Goal: Complete application form

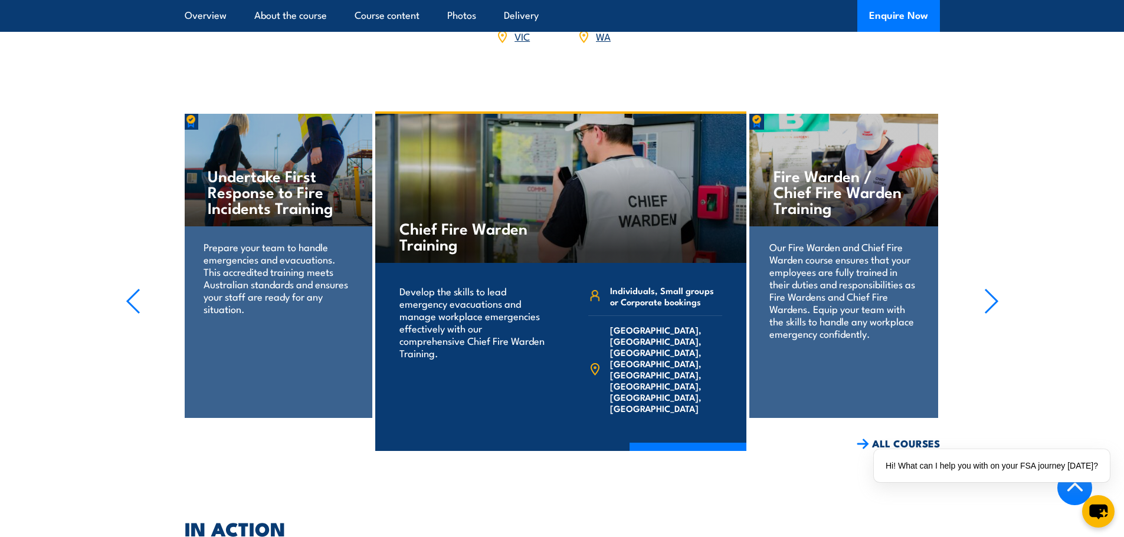
scroll to position [1260, 0]
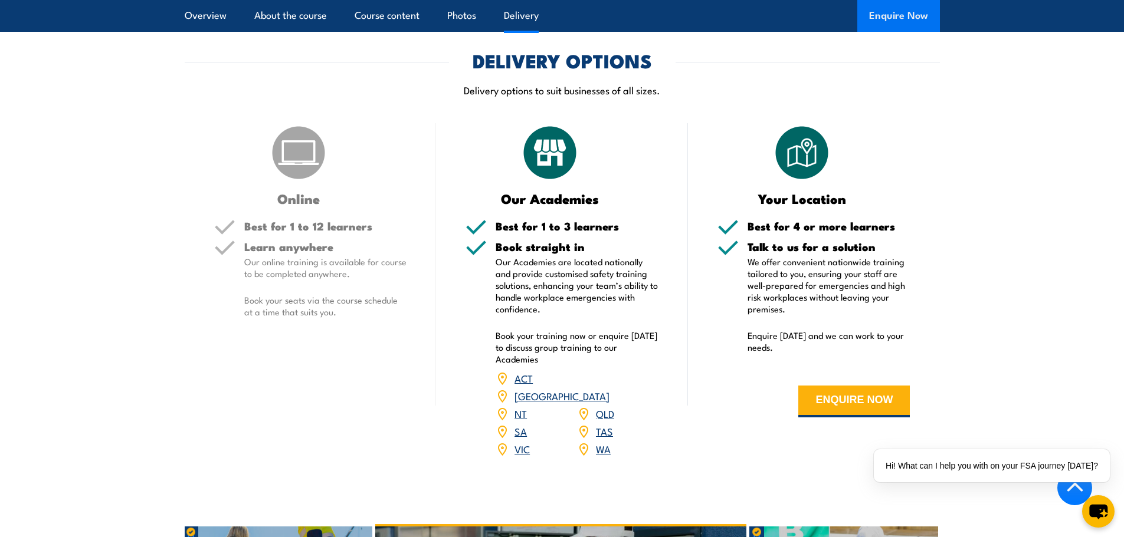
click at [869, 9] on button "Enquire Now" at bounding box center [898, 16] width 83 height 32
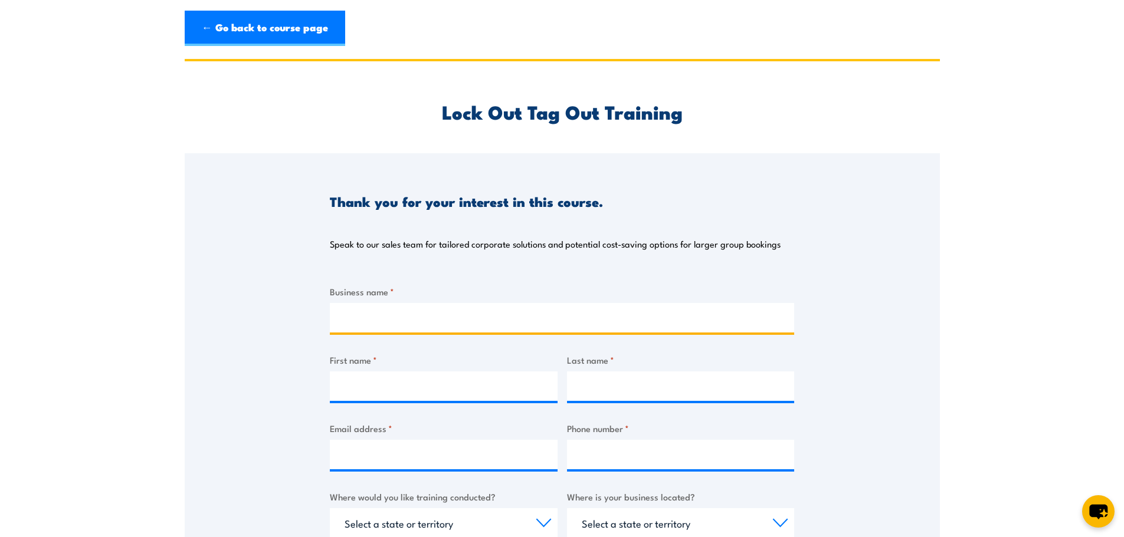
click at [432, 320] on input "Business name *" at bounding box center [562, 317] width 464 height 29
type input "RSGx"
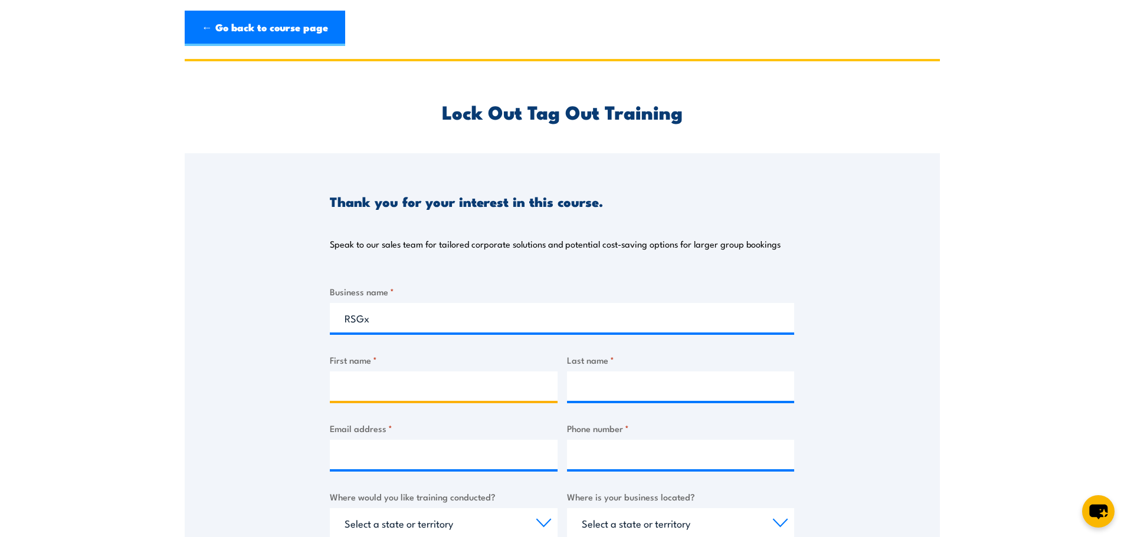
type input "WanChing"
type input "Quah"
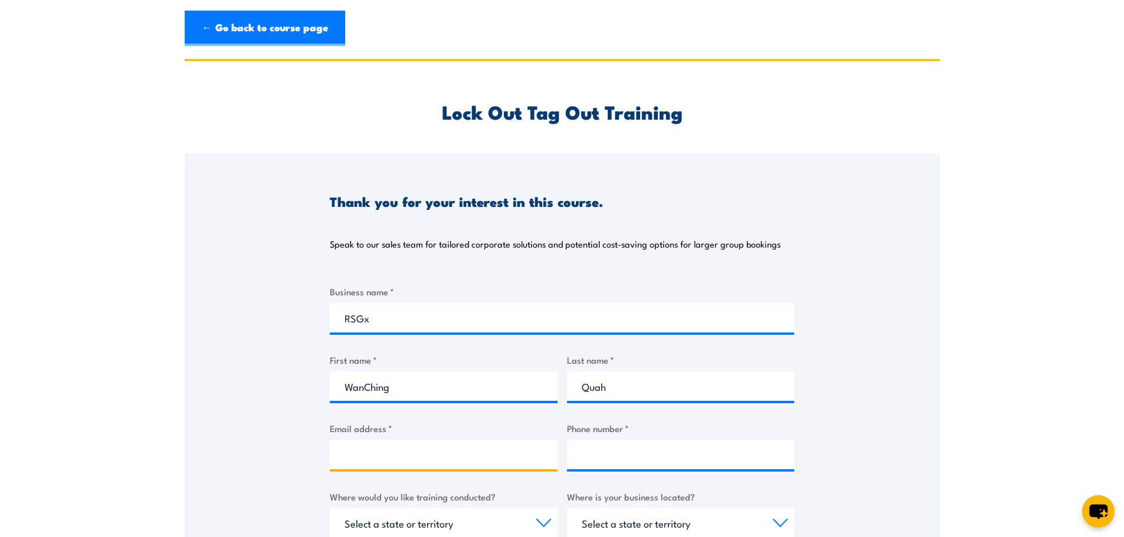
type input "wanching.quah@rsgx.com"
type input "0422017397"
select select "[GEOGRAPHIC_DATA]"
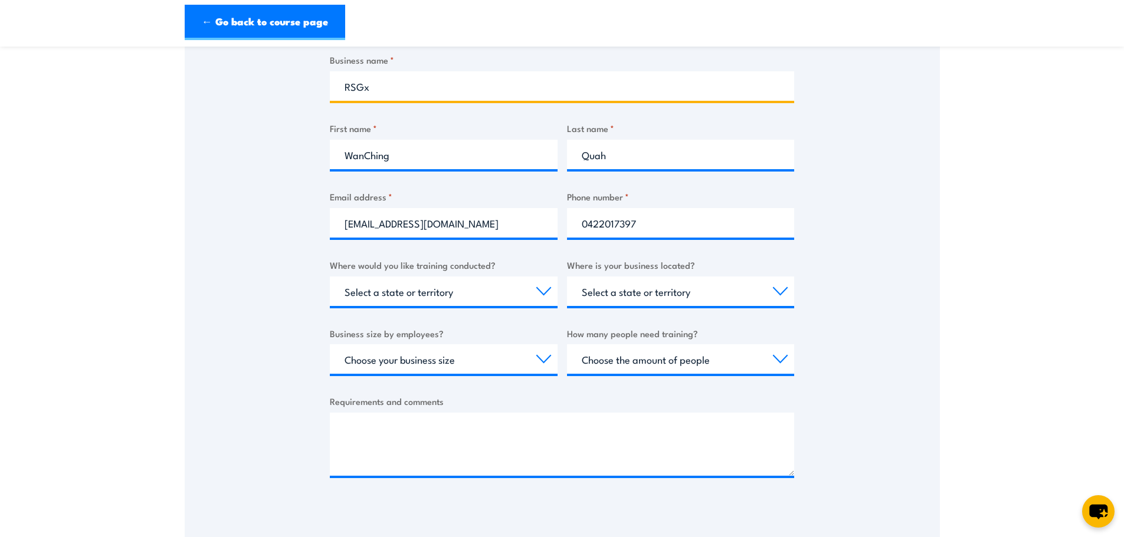
scroll to position [236, 0]
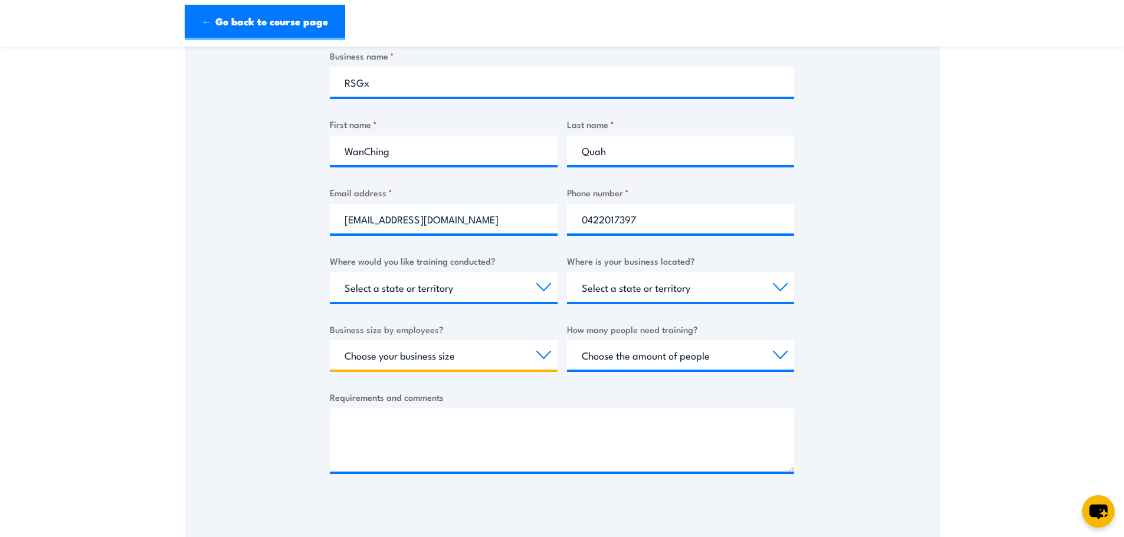
click at [430, 357] on select "Choose your business size 1 to 19 20 to 199 200+" at bounding box center [444, 354] width 228 height 29
select select "200+"
click at [330, 340] on select "Choose your business size 1 to 19 20 to 199 200+" at bounding box center [444, 354] width 228 height 29
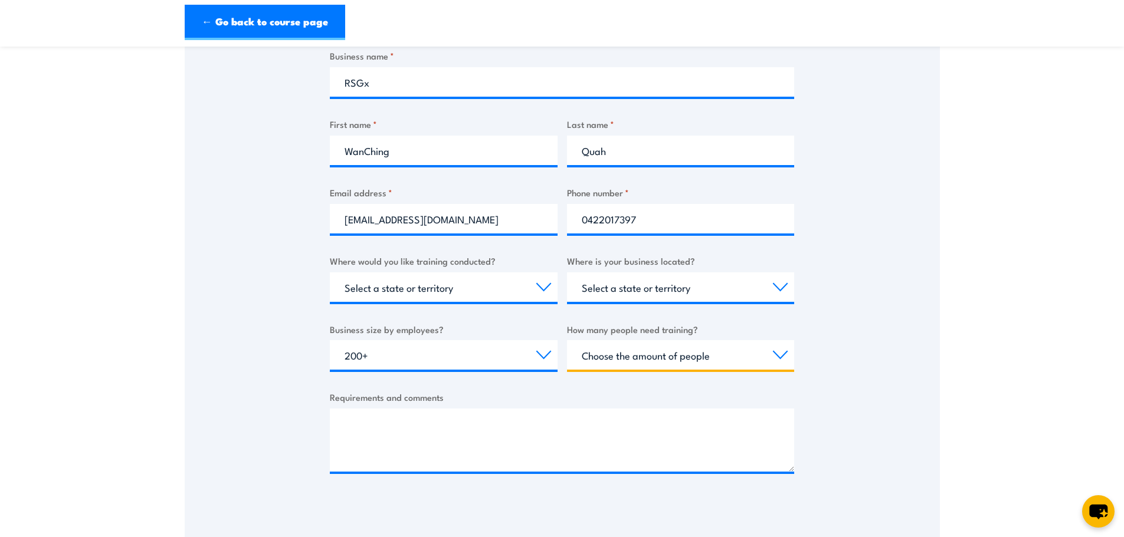
click at [632, 359] on select "Choose the amount of people 1 to 4 5 to 19 20+" at bounding box center [681, 354] width 228 height 29
select select "20+"
click at [567, 340] on select "Choose the amount of people 1 to 4 5 to 19 20+" at bounding box center [681, 354] width 228 height 29
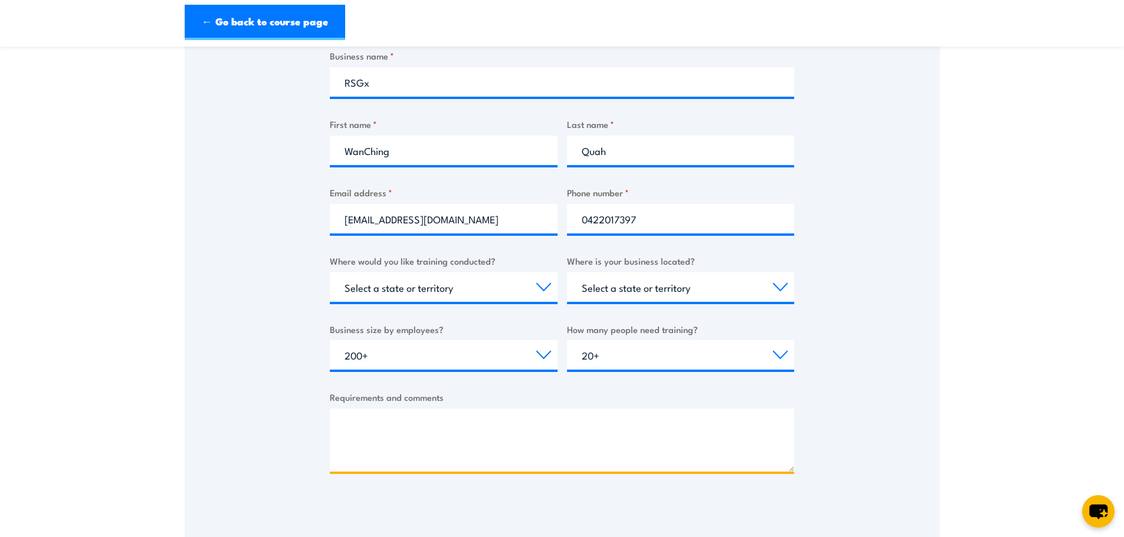
click at [428, 430] on textarea "Requirements and comments" at bounding box center [562, 440] width 464 height 63
paste textarea "Hi there, Could I please request a quotation for the following trainings for ap…"
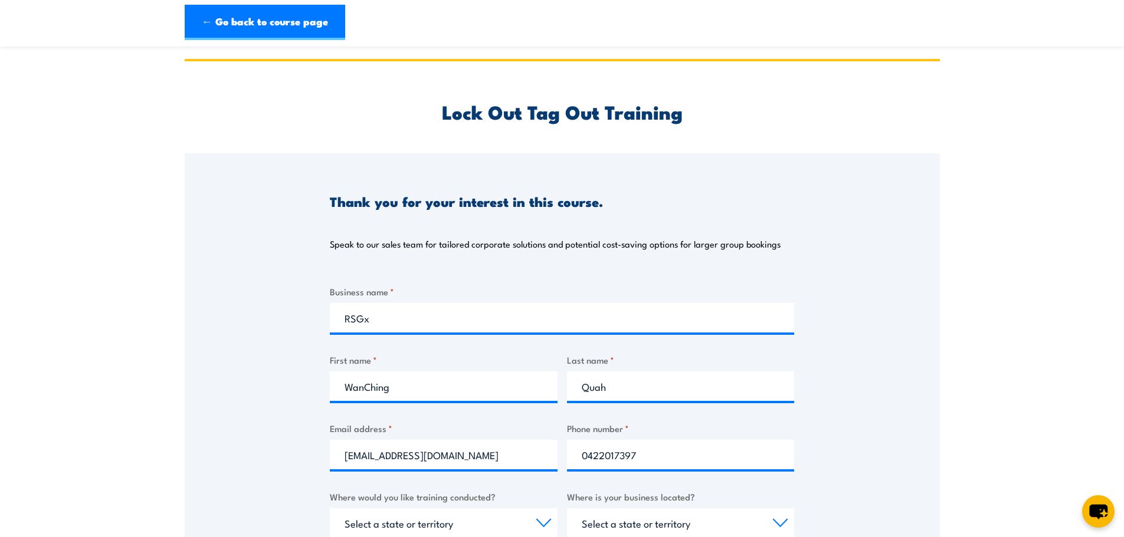
scroll to position [354, 0]
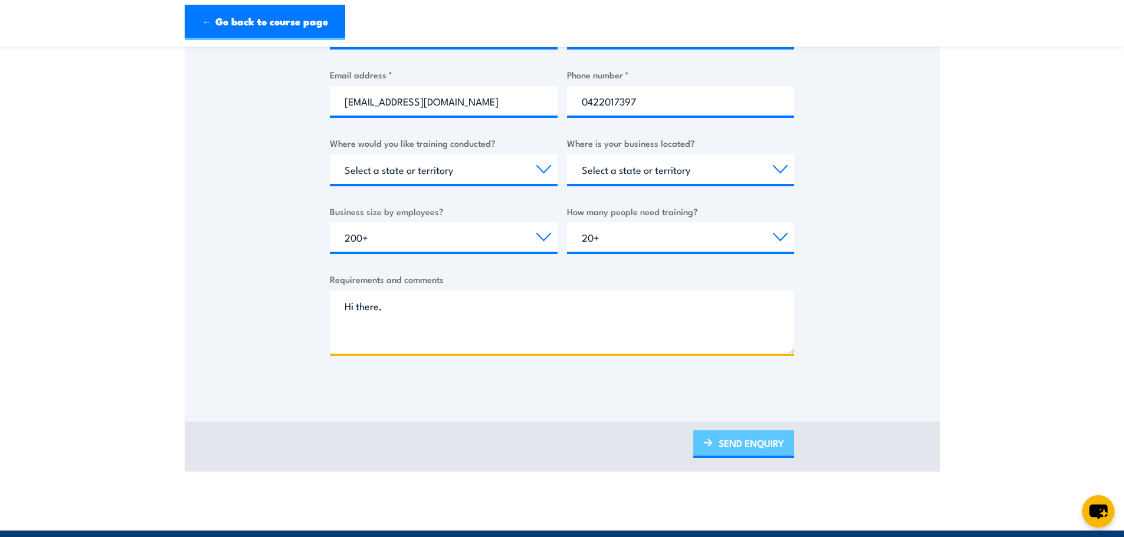
type textarea "Hi there, Could I please request a quotation for the following trainings for ap…"
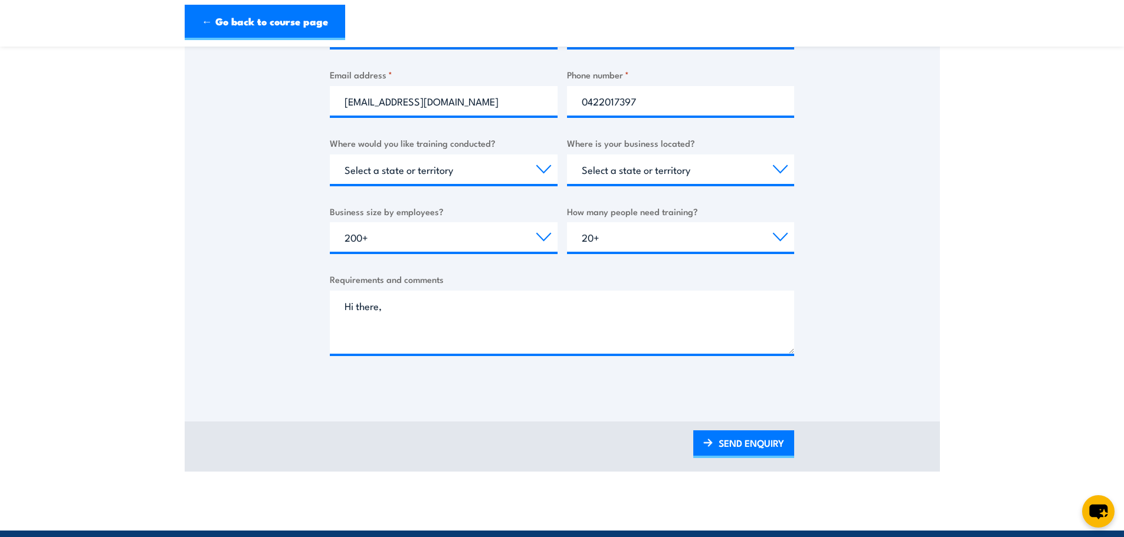
drag, startPoint x: 760, startPoint y: 439, endPoint x: 760, endPoint y: 290, distance: 149.2
click at [760, 439] on link "SEND ENQUIRY" at bounding box center [743, 445] width 101 height 28
